Goal: Information Seeking & Learning: Learn about a topic

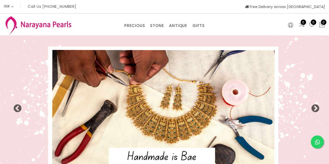
select select "INR"
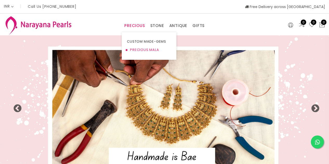
click at [138, 50] on link "PRECIOUS MALA" at bounding box center [149, 50] width 44 height 8
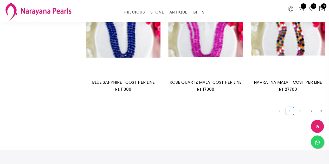
scroll to position [772, 0]
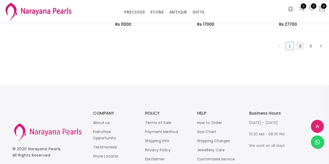
click at [301, 42] on link "2" at bounding box center [300, 46] width 8 height 8
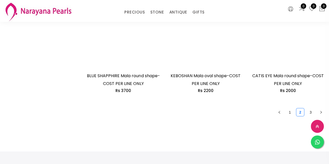
scroll to position [728, 0]
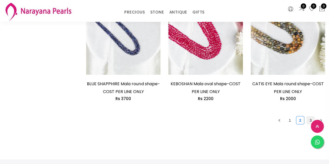
click at [310, 119] on link "3" at bounding box center [311, 121] width 8 height 8
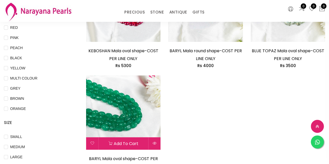
scroll to position [156, 0]
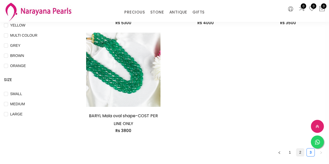
click at [299, 152] on link "2" at bounding box center [300, 153] width 8 height 8
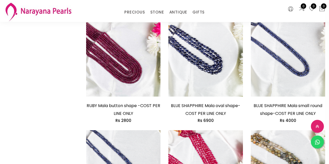
scroll to position [728, 0]
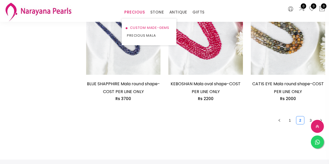
click at [143, 27] on link "CUSTOM MADE-GEMS" at bounding box center [149, 28] width 44 height 8
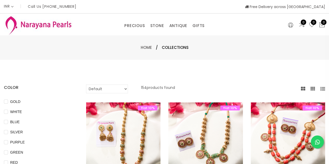
click at [109, 92] on select "Default Price - High to Low Price - Low to High" at bounding box center [107, 89] width 42 height 9
select select "priceHighToLow"
click at [86, 85] on select "Default Price - High to Low Price - Low to High" at bounding box center [107, 89] width 42 height 9
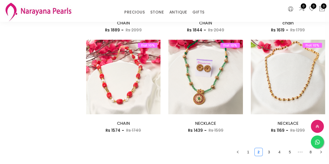
scroll to position [702, 0]
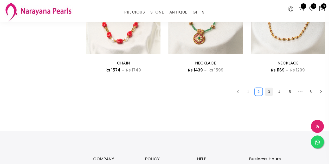
click at [270, 92] on link "3" at bounding box center [269, 92] width 8 height 8
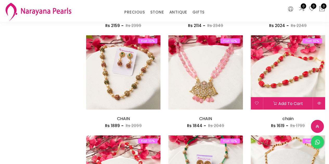
scroll to position [702, 0]
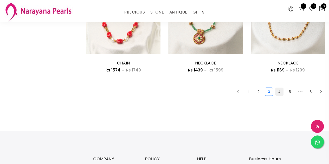
click at [281, 92] on link "4" at bounding box center [279, 92] width 8 height 8
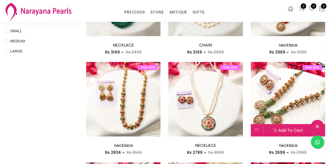
scroll to position [234, 0]
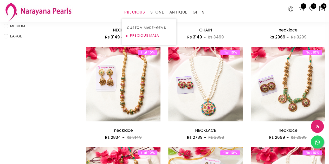
click at [146, 33] on link "PRECIOUS MALA" at bounding box center [149, 36] width 44 height 8
click at [136, 12] on link "PRECIOUS" at bounding box center [134, 12] width 21 height 8
click at [138, 34] on link "PRECIOUS MALA" at bounding box center [149, 36] width 44 height 8
click at [140, 34] on link "PRECIOUS MALA" at bounding box center [149, 36] width 44 height 8
click at [141, 35] on link "PRECIOUS MALA" at bounding box center [149, 36] width 44 height 8
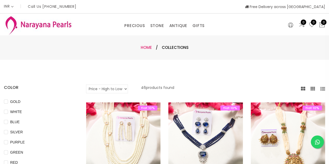
click at [149, 47] on link "Home" at bounding box center [146, 47] width 11 height 5
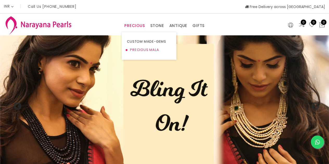
click at [139, 48] on link "PRECIOUS MALA" at bounding box center [149, 50] width 44 height 8
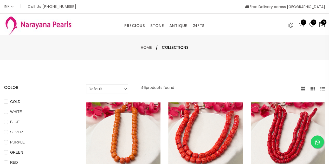
click at [124, 90] on select "Default Price - High to Low Price - Low to High" at bounding box center [107, 89] width 42 height 9
select select "priceHighToLow"
click at [86, 85] on select "Default Price - High to Low Price - Low to High" at bounding box center [107, 89] width 42 height 9
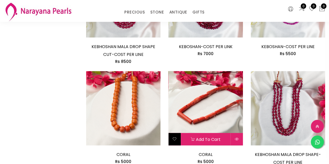
scroll to position [572, 0]
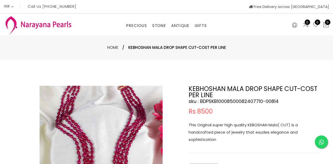
select select "INR"
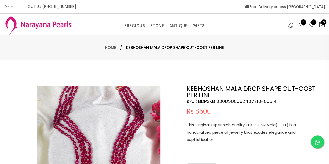
scroll to position [104, 0]
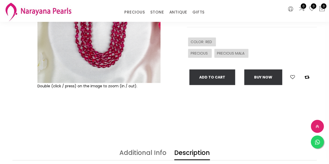
click at [111, 58] on img at bounding box center [98, 21] width 123 height 123
click at [126, 62] on img at bounding box center [98, 21] width 123 height 123
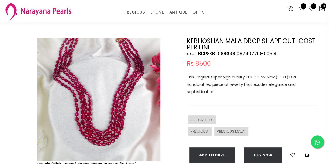
click at [128, 65] on img at bounding box center [98, 99] width 123 height 123
drag, startPoint x: 78, startPoint y: 47, endPoint x: 137, endPoint y: 140, distance: 110.7
click at [137, 140] on img at bounding box center [98, 99] width 123 height 123
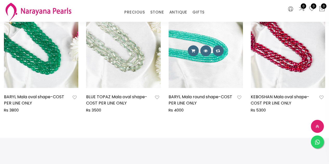
scroll to position [312, 0]
